Goal: Connect with others: Connect with others

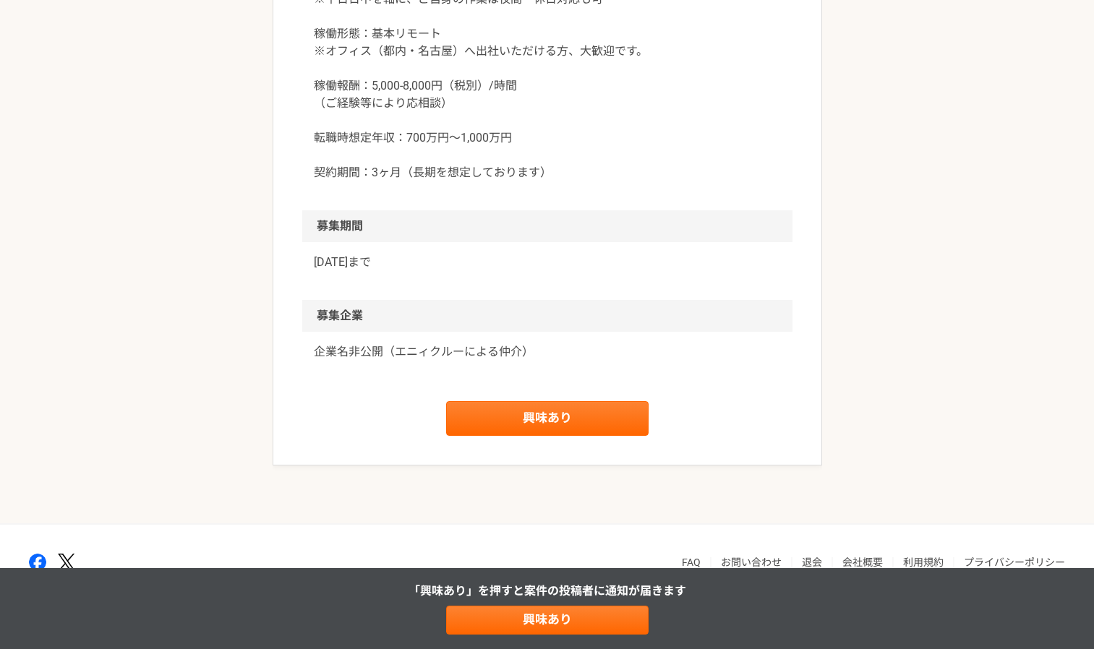
scroll to position [2050, 0]
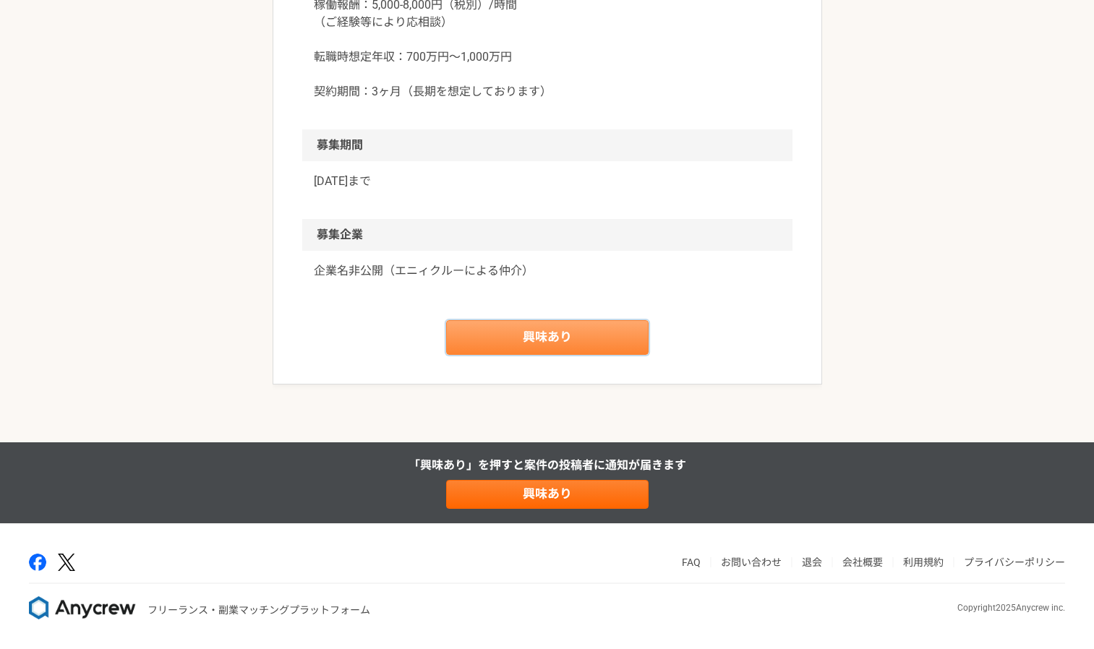
click at [586, 355] on link "興味あり" at bounding box center [547, 337] width 202 height 35
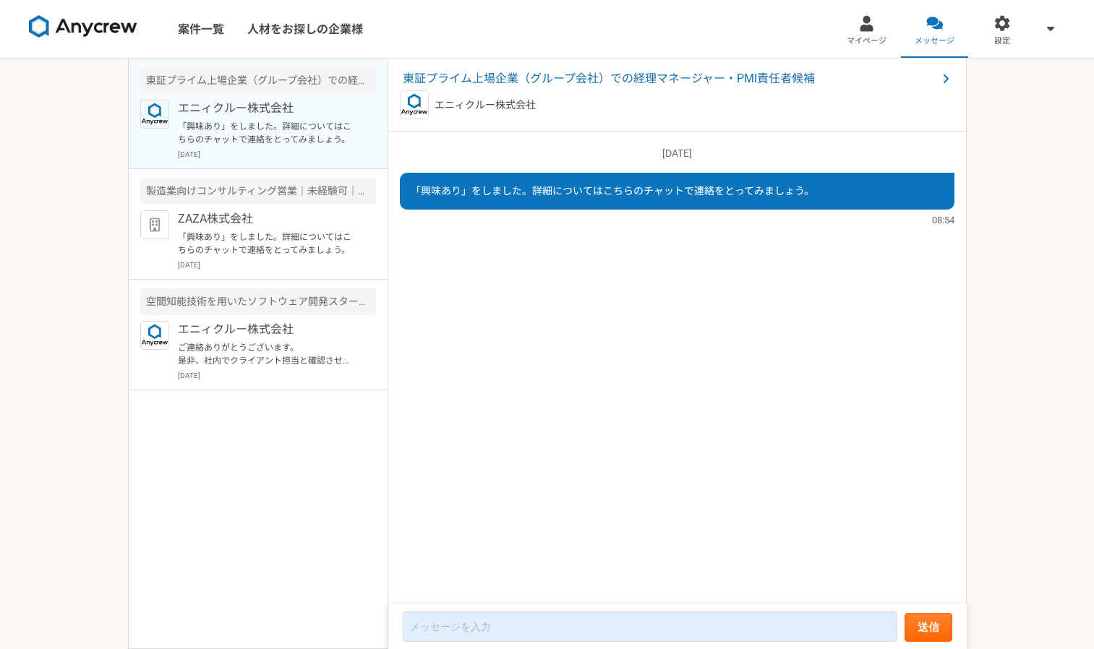
click at [313, 132] on p "「興味あり」をしました。詳細についてはこちらのチャットで連絡をとってみましょう。" at bounding box center [267, 133] width 179 height 26
click at [287, 223] on p "ZAZA株式会社" at bounding box center [267, 218] width 179 height 17
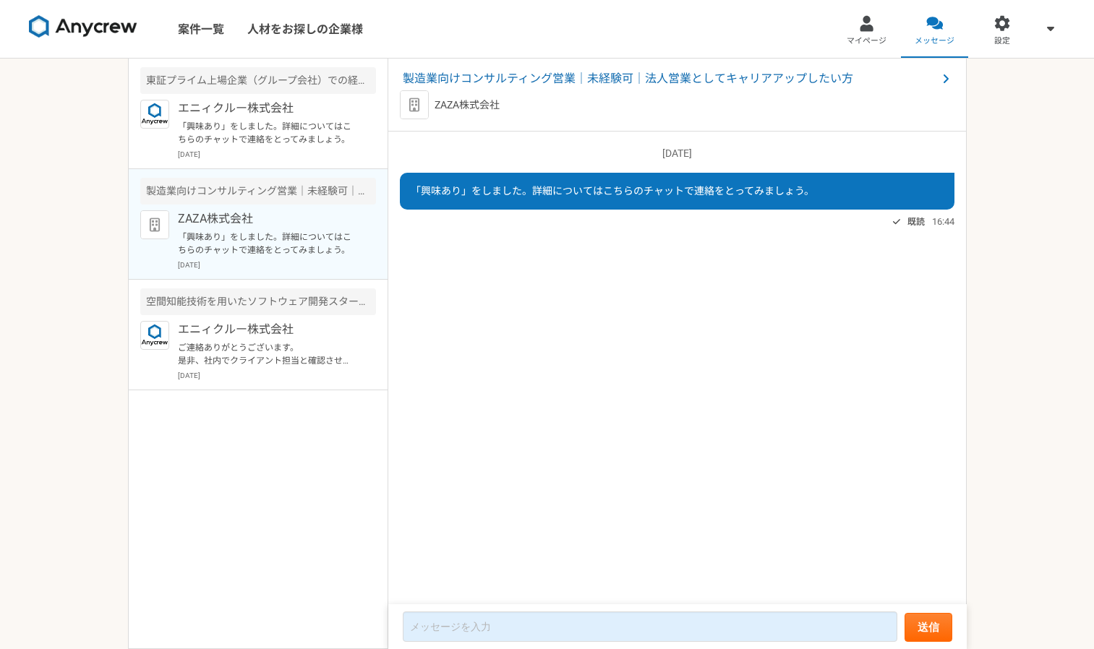
click at [287, 223] on p "ZAZA株式会社" at bounding box center [267, 218] width 179 height 17
click at [272, 322] on p "エニィクルー株式会社" at bounding box center [267, 329] width 179 height 17
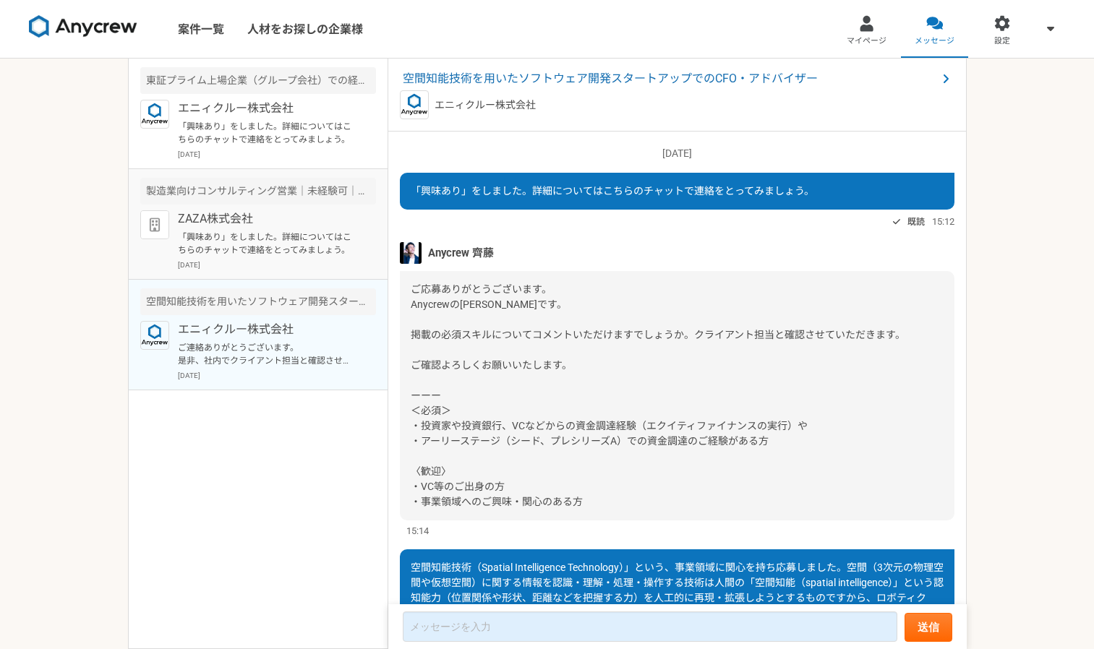
scroll to position [337, 0]
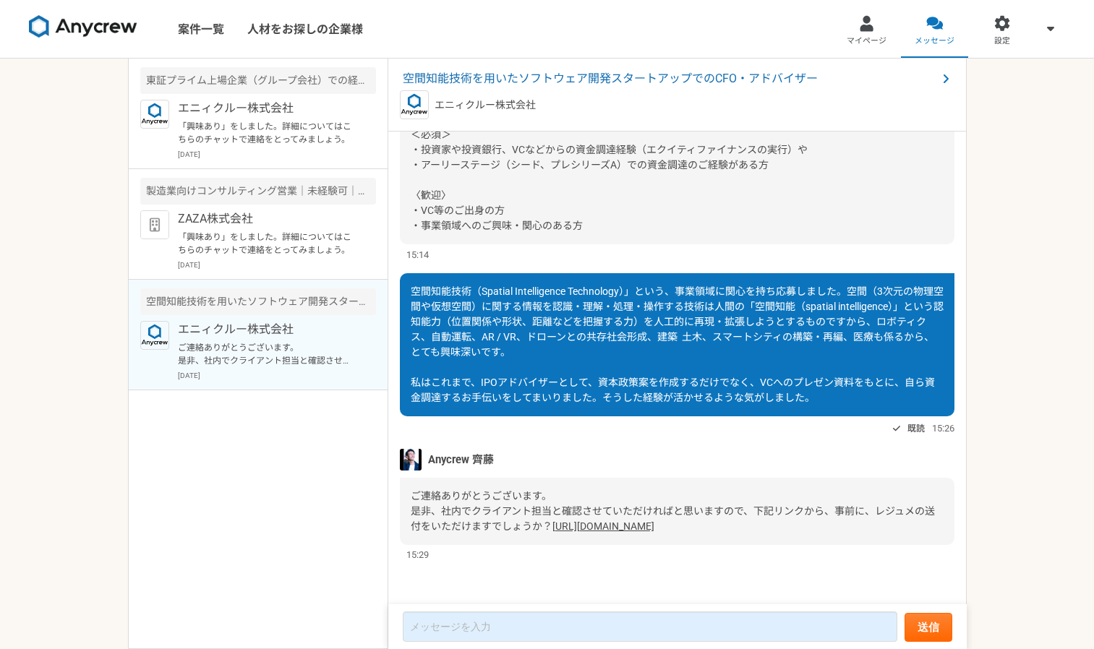
click at [586, 521] on link "[URL][DOMAIN_NAME]" at bounding box center [603, 527] width 102 height 12
click at [195, 35] on link "案件一覧" at bounding box center [200, 29] width 69 height 58
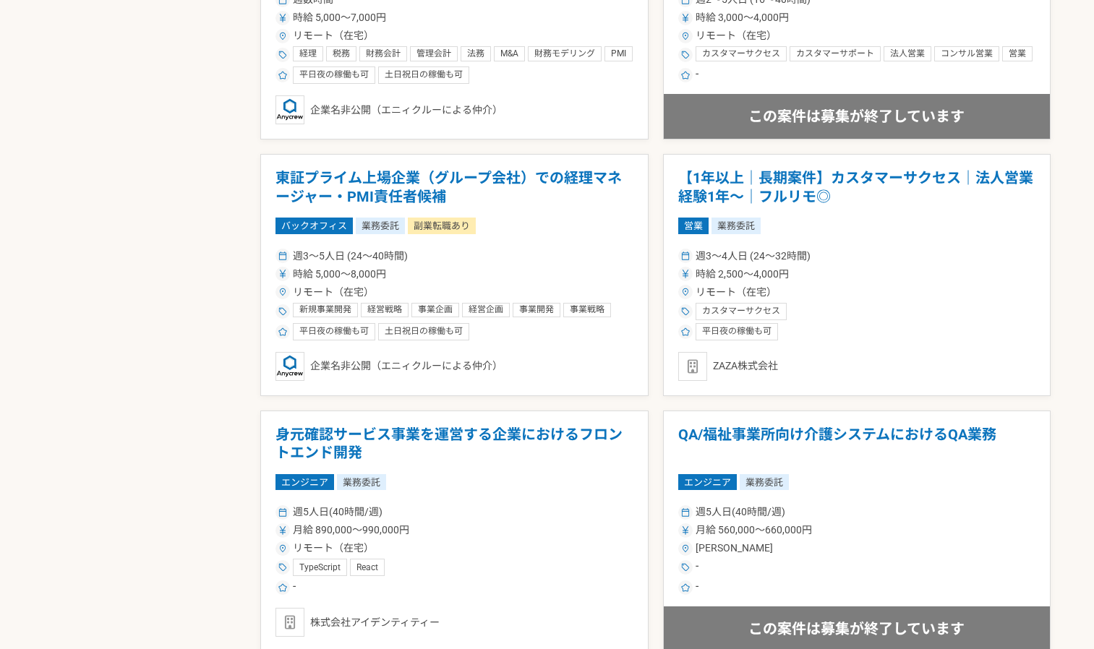
scroll to position [2459, 0]
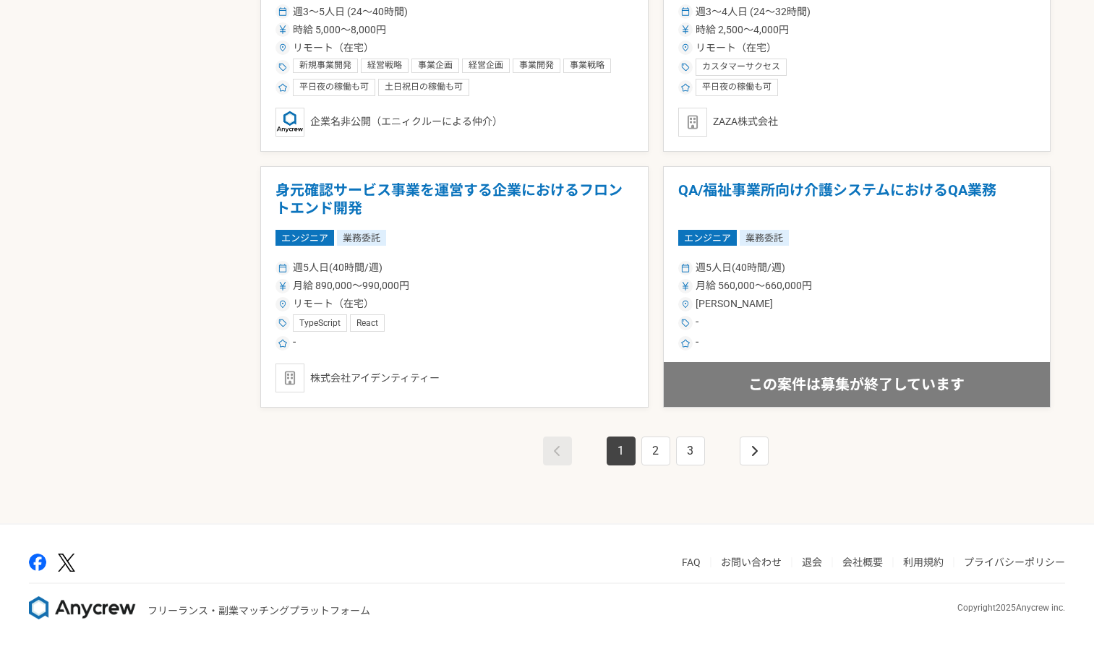
click at [877, 559] on link "会社概要" at bounding box center [862, 563] width 40 height 12
